Goal: Task Accomplishment & Management: Use online tool/utility

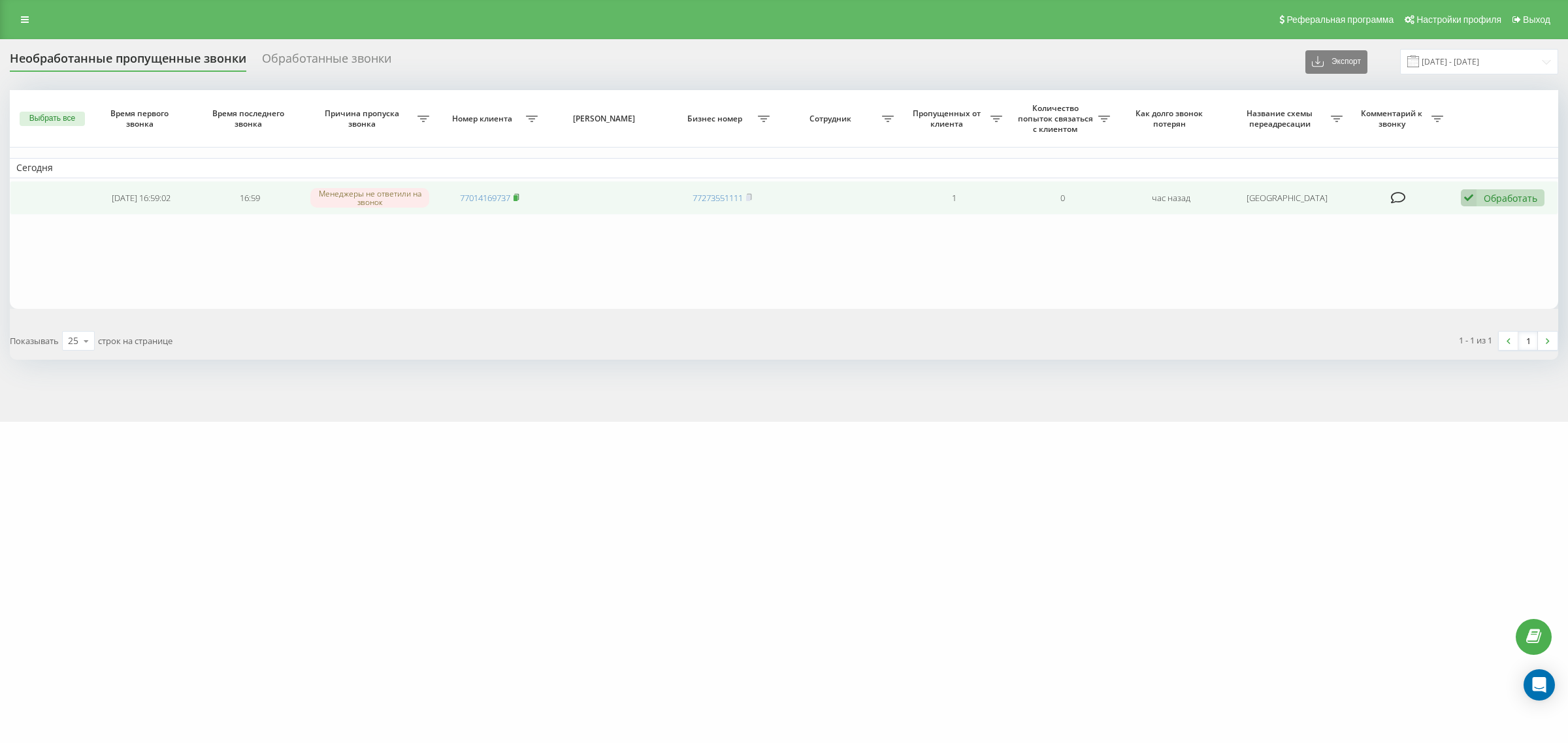
click at [515, 199] on rect at bounding box center [516, 198] width 4 height 6
click at [1503, 203] on div "Обработать" at bounding box center [1510, 198] width 54 height 13
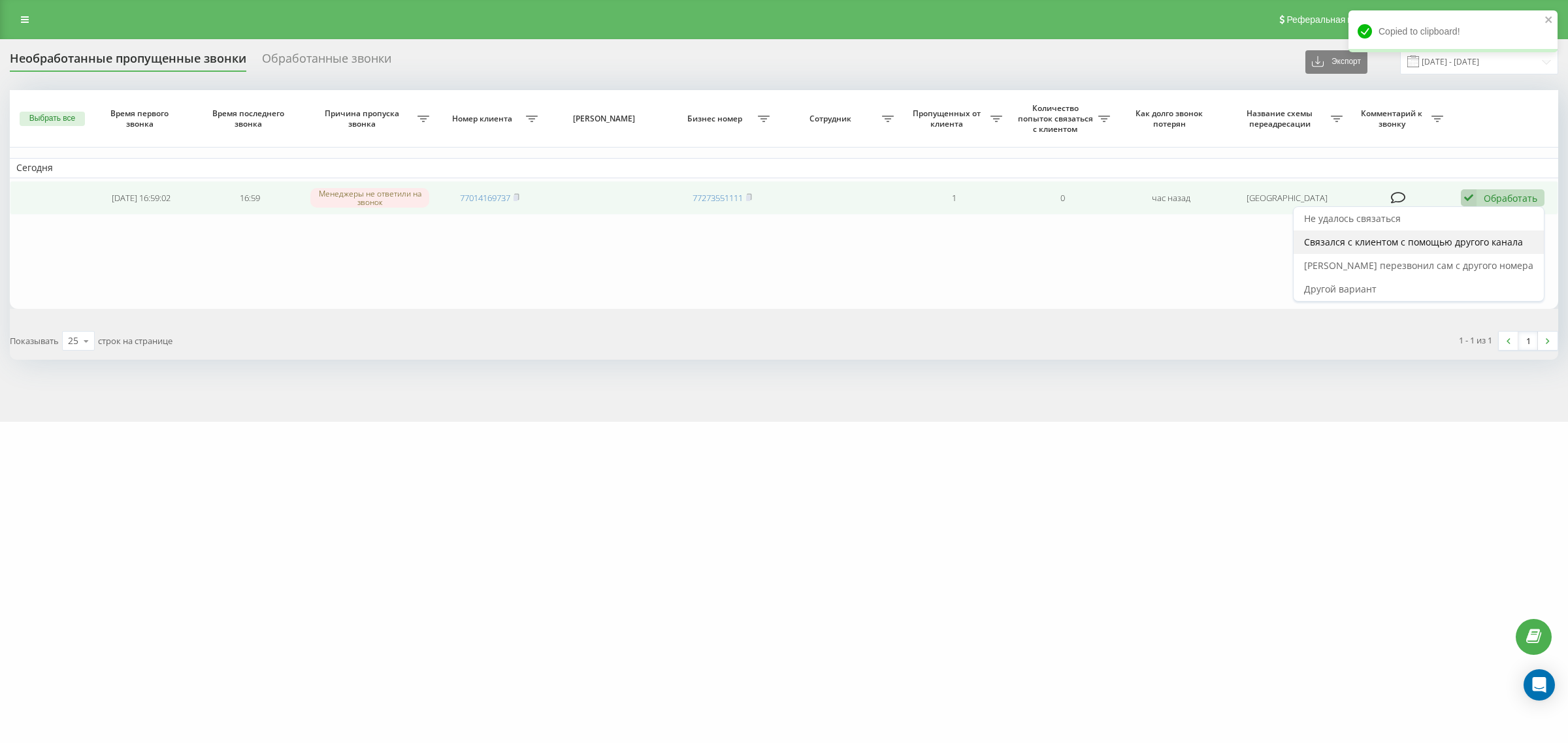
click at [1439, 248] on span "Связался с клиентом с помощью другого канала" at bounding box center [1414, 241] width 219 height 13
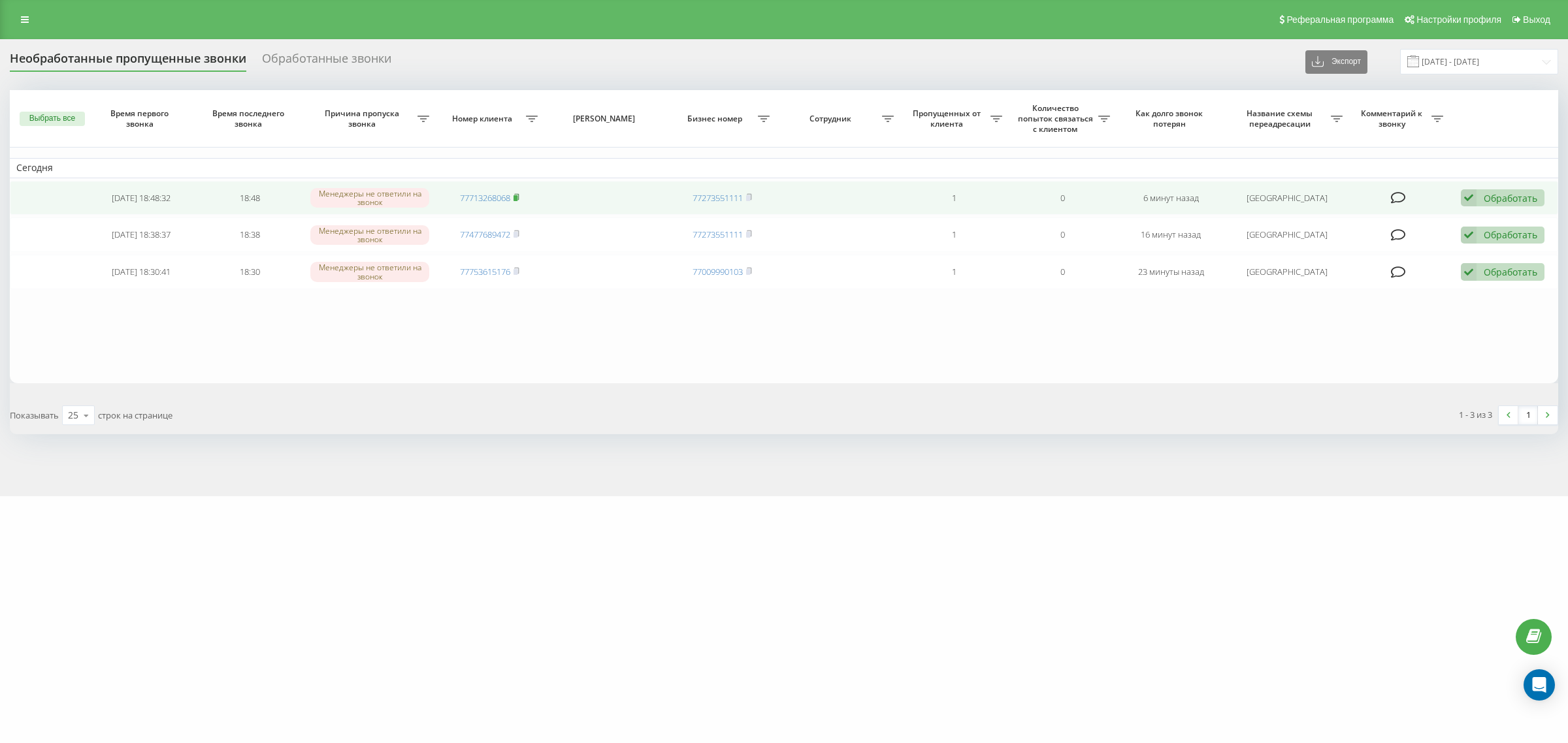
click at [516, 194] on icon at bounding box center [516, 196] width 4 height 6
click at [1507, 190] on div "Обработать Не удалось связаться Связался с клиентом с помощью другого канала Кл…" at bounding box center [1503, 198] width 84 height 18
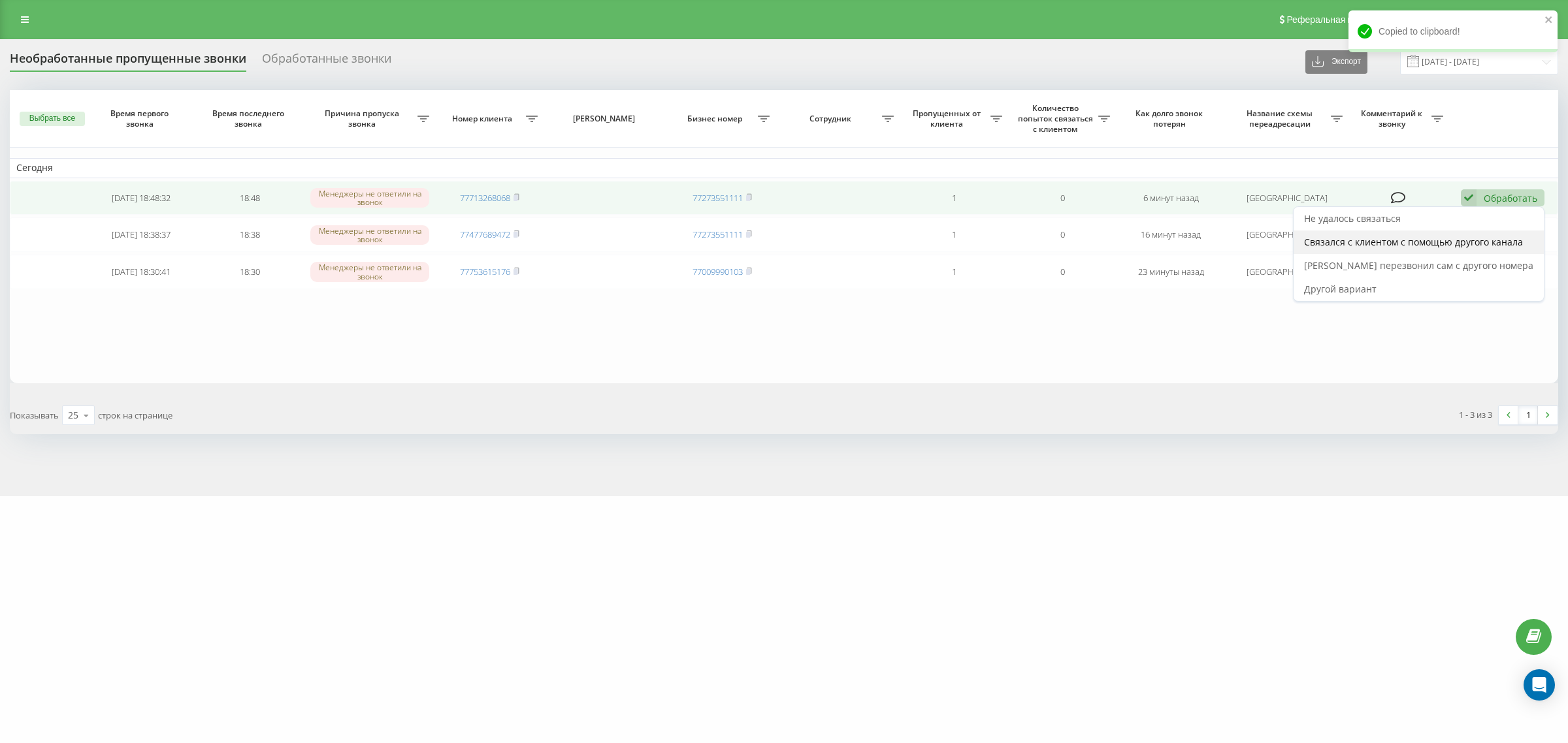
click at [1477, 248] on span "Связался с клиентом с помощью другого канала" at bounding box center [1414, 241] width 219 height 13
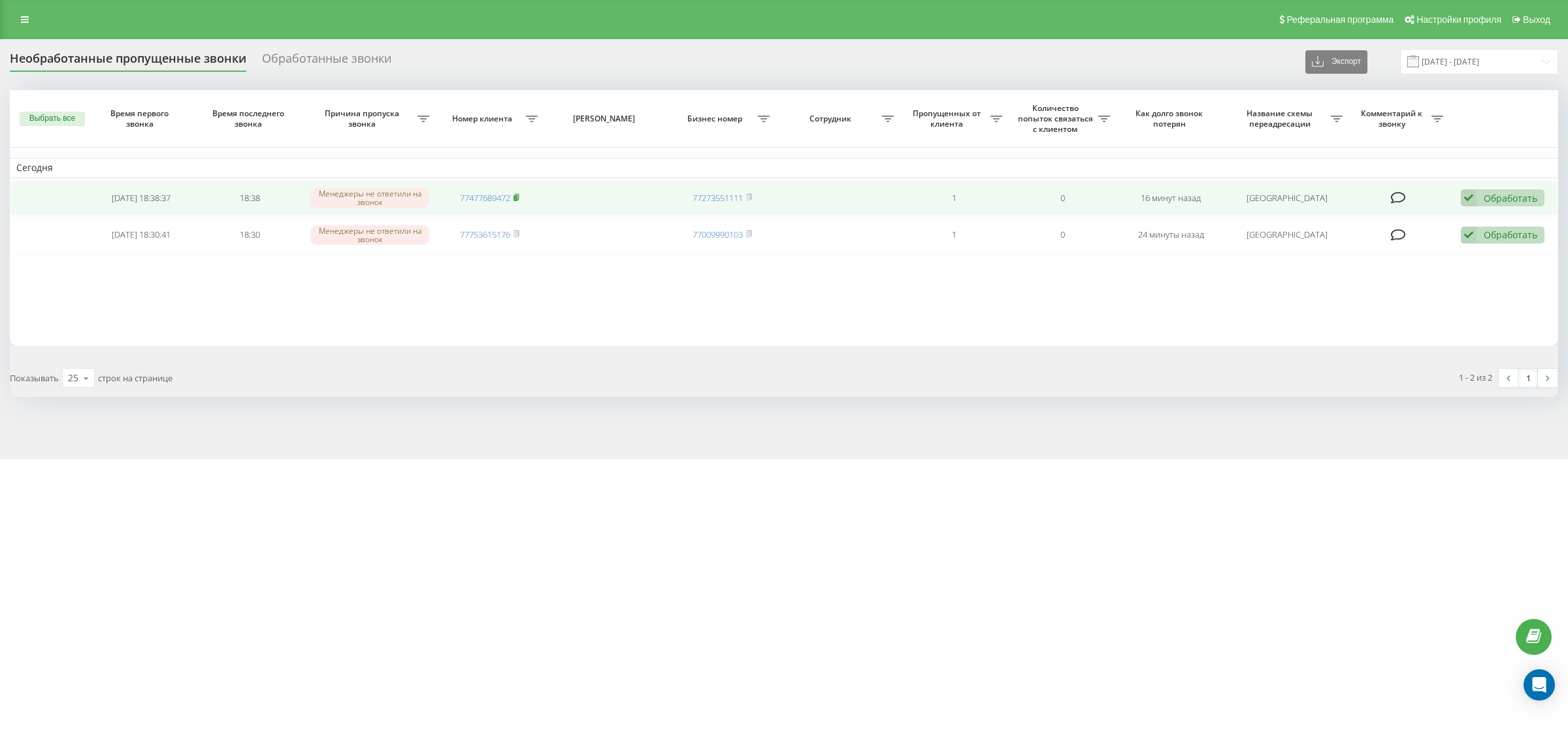
click at [515, 194] on icon at bounding box center [516, 197] width 6 height 8
click at [1506, 199] on div "Обработать" at bounding box center [1510, 198] width 54 height 13
click at [1508, 248] on span "Связался с клиентом с помощью другого канала" at bounding box center [1414, 241] width 219 height 13
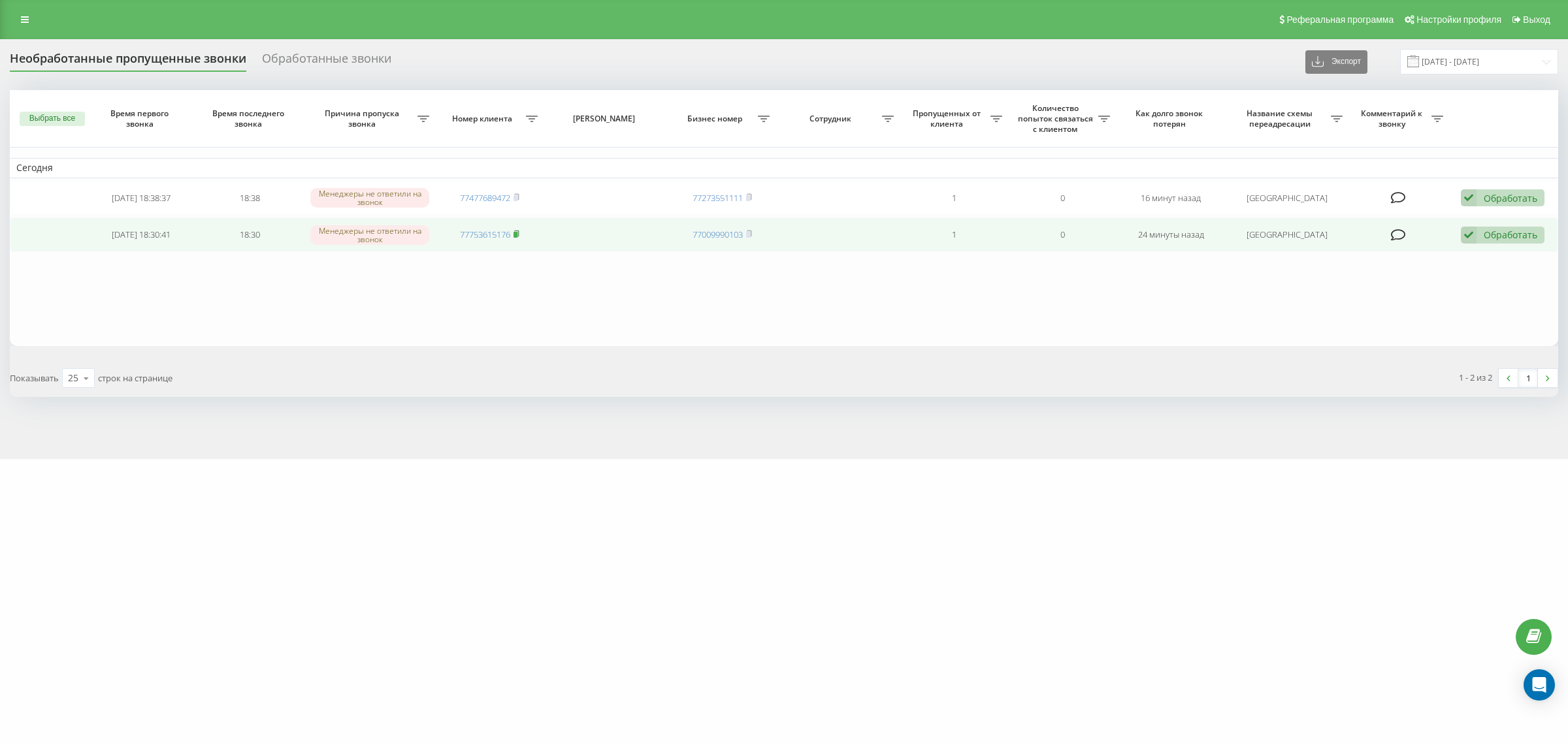
click at [516, 233] on rect at bounding box center [516, 235] width 4 height 6
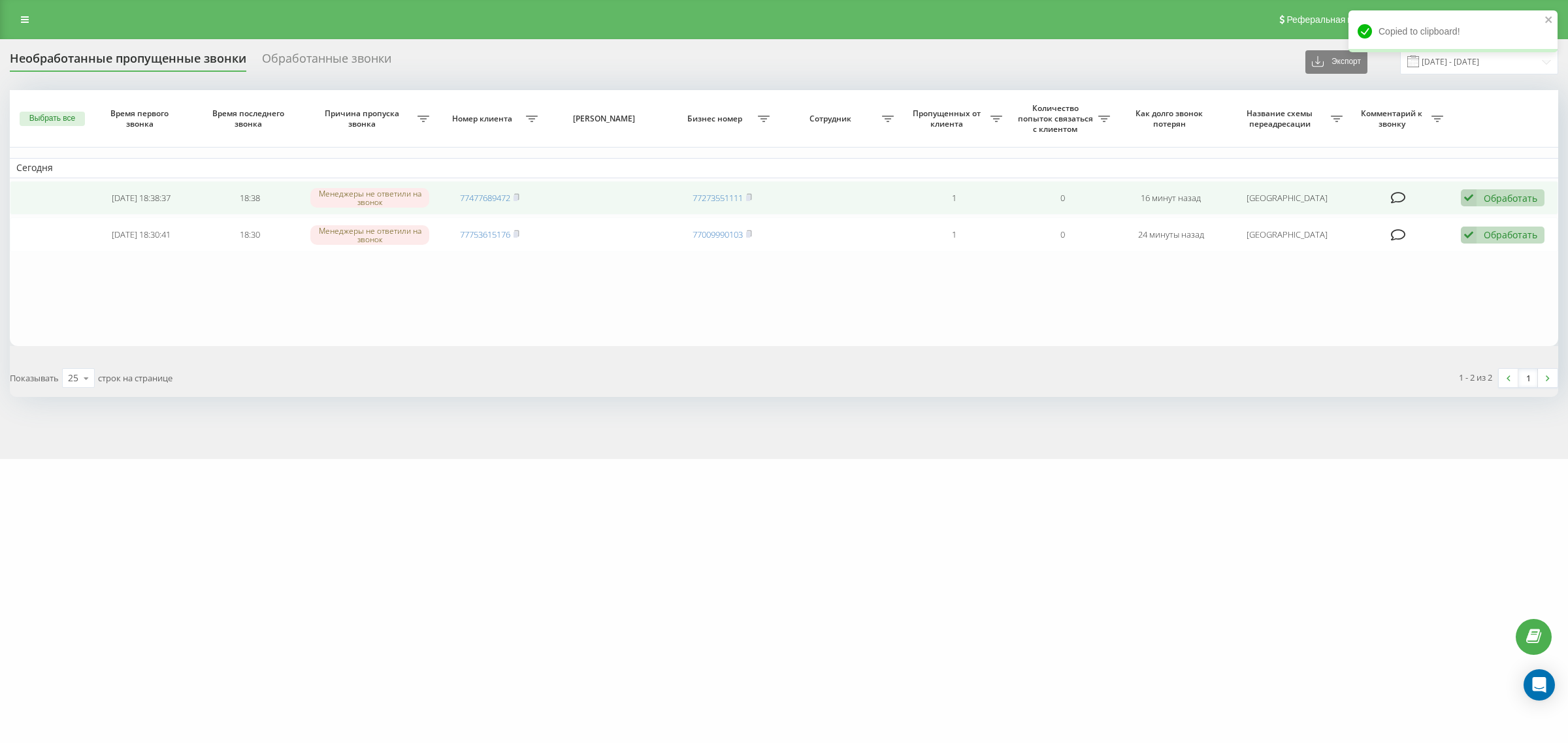
click at [1521, 198] on div "Обработать" at bounding box center [1510, 198] width 54 height 13
click at [1489, 243] on span "Связался с клиентом с помощью другого канала" at bounding box center [1414, 241] width 219 height 13
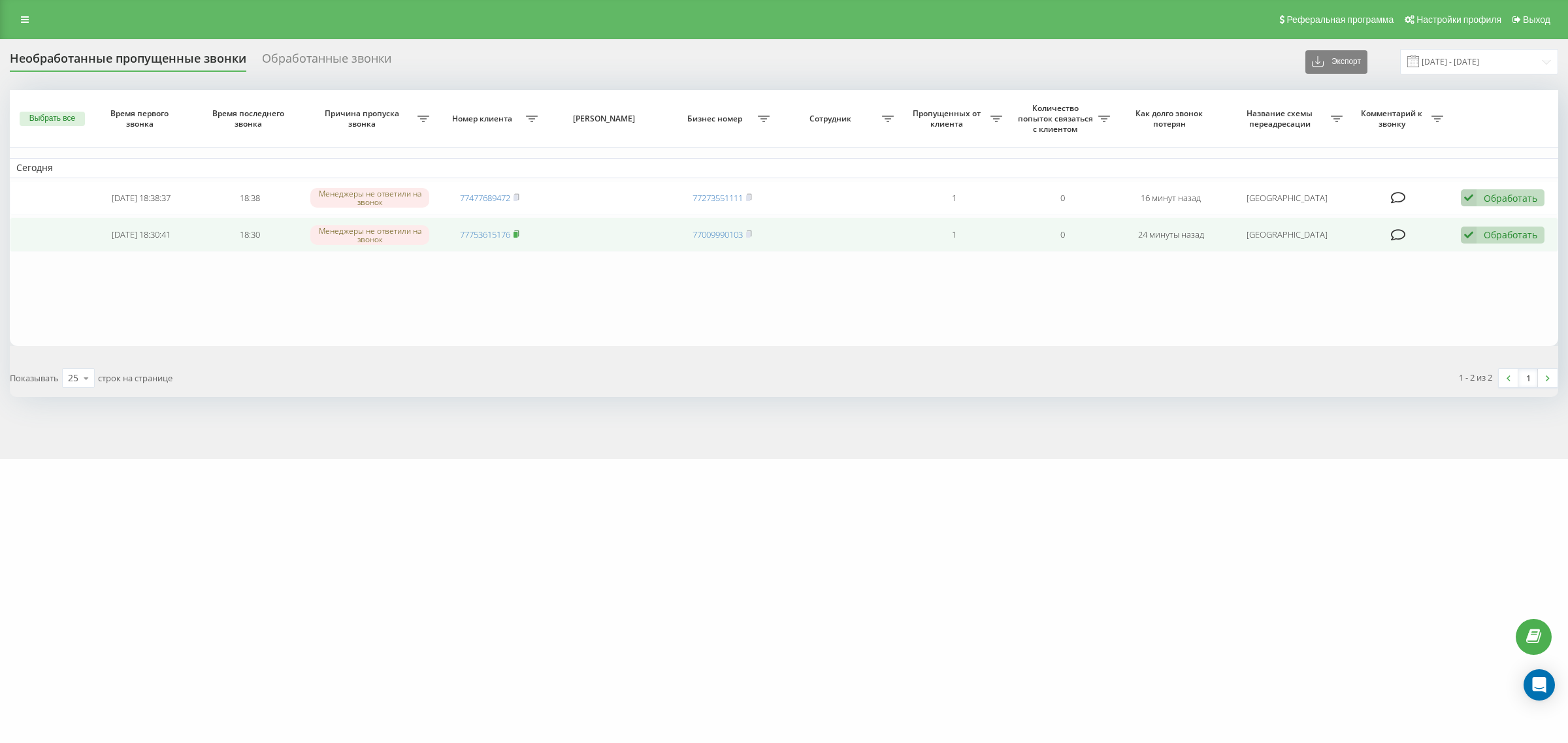
click at [517, 235] on rect at bounding box center [516, 235] width 4 height 6
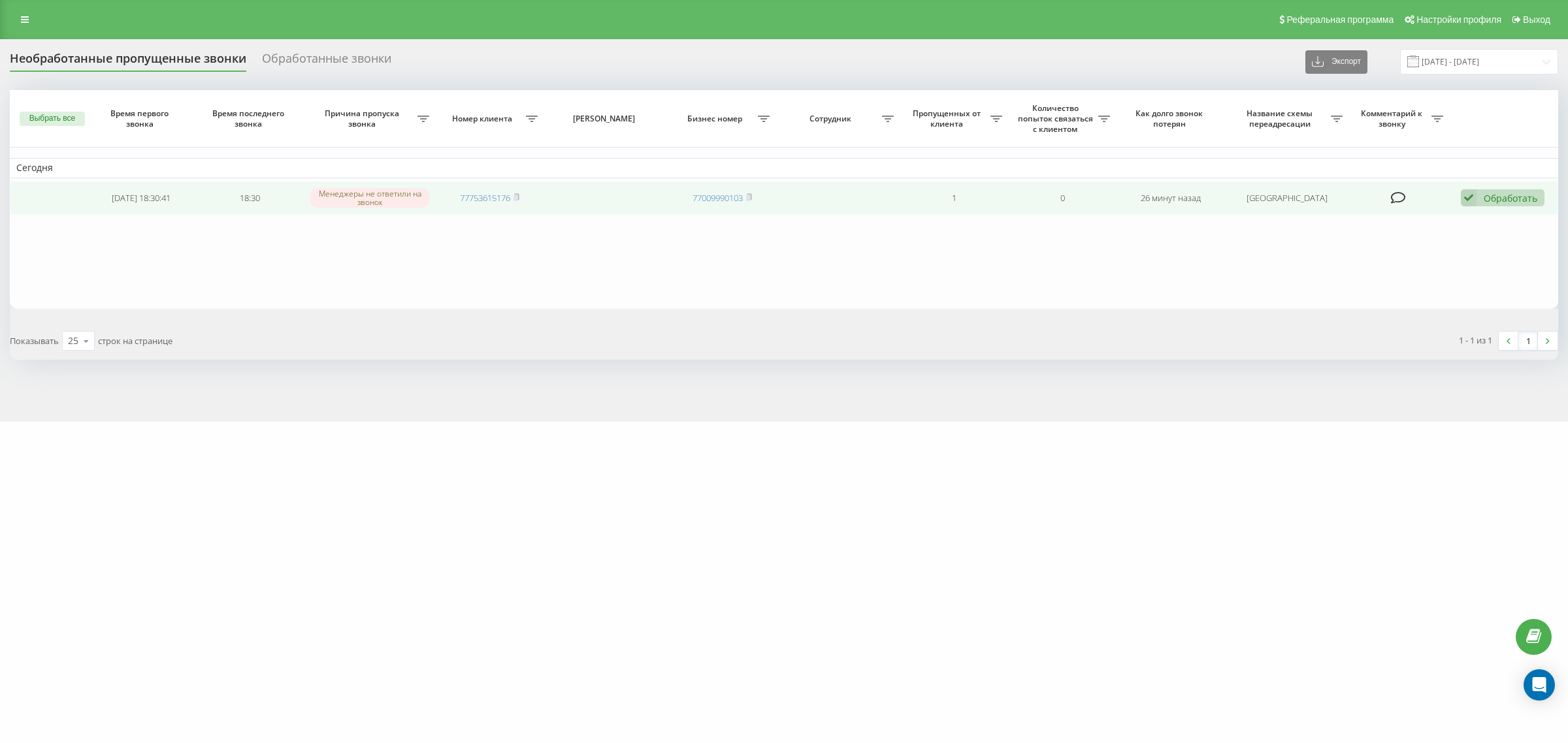
click at [1490, 206] on div "Обработать Не удалось связаться Связался с клиентом с помощью другого канала Кл…" at bounding box center [1503, 198] width 84 height 18
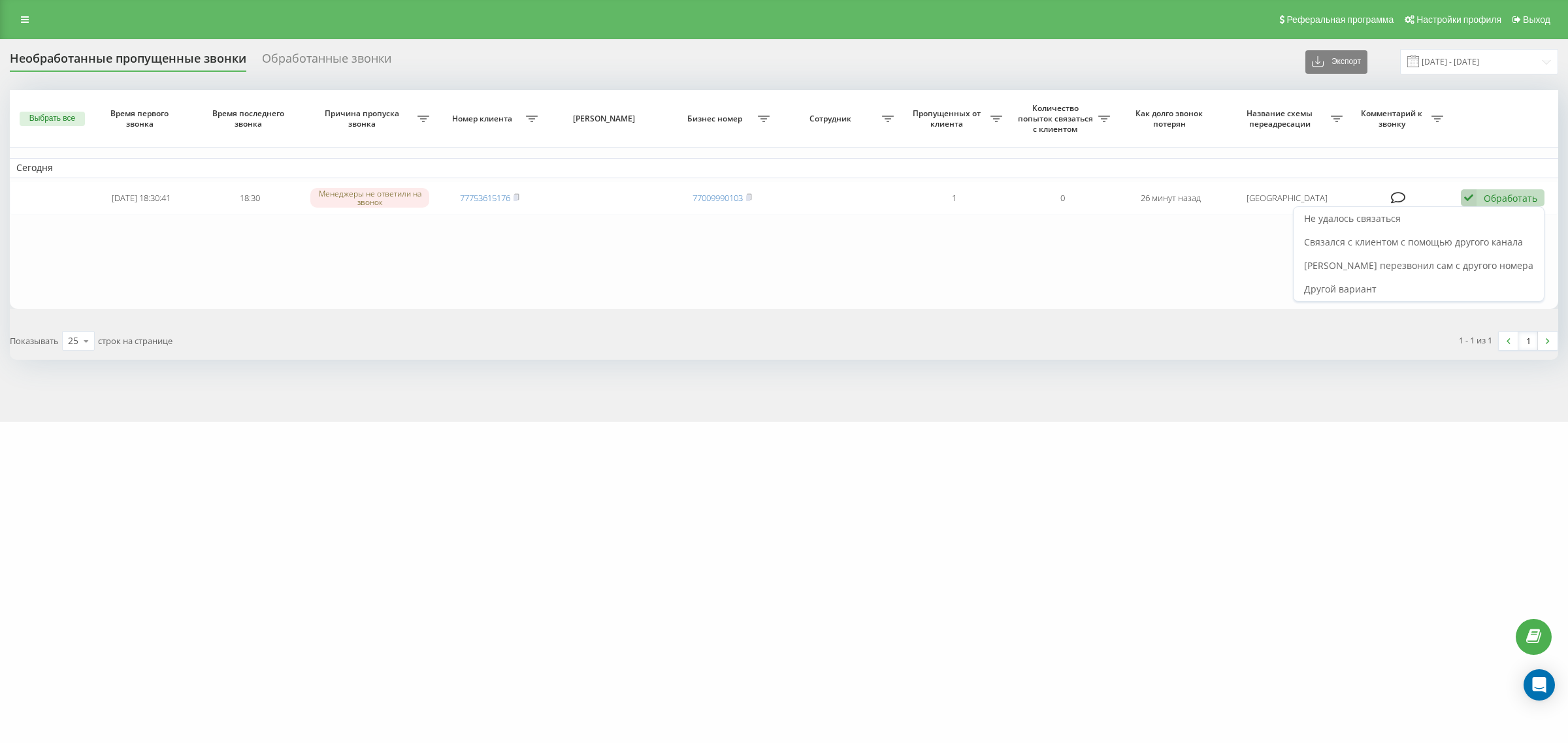
click at [1487, 233] on div "Связался с клиентом с помощью другого канала" at bounding box center [1419, 242] width 250 height 24
